Goal: Information Seeking & Learning: Learn about a topic

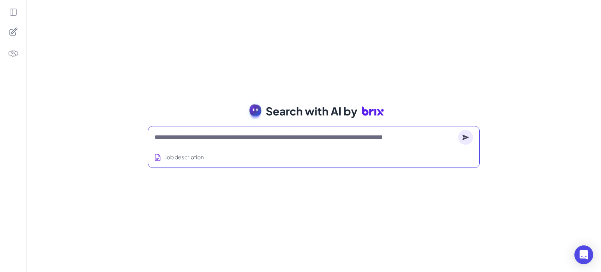
click at [238, 140] on textarea at bounding box center [305, 137] width 300 height 9
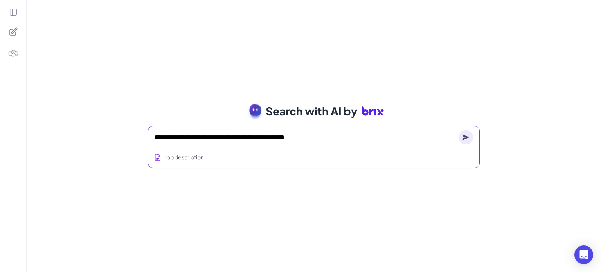
type textarea "**********"
